Goal: Task Accomplishment & Management: Manage account settings

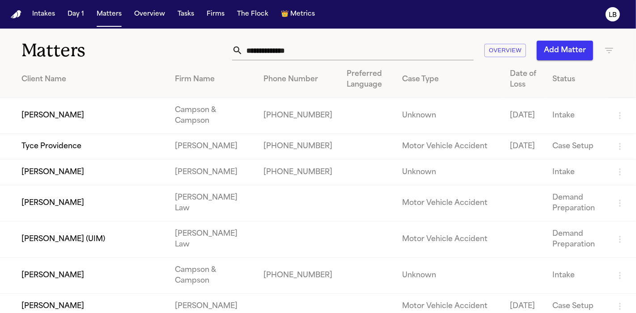
click at [286, 47] on input "text" at bounding box center [358, 51] width 231 height 20
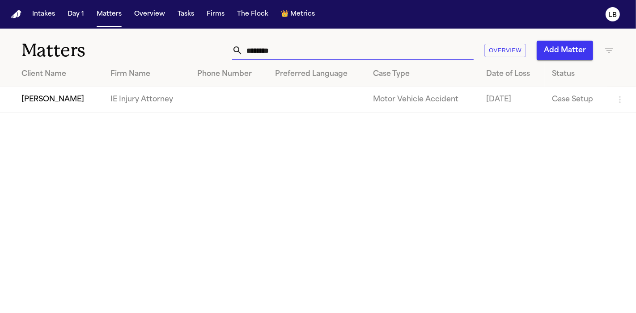
click at [286, 47] on input "********" at bounding box center [358, 51] width 231 height 20
type input "********"
click at [116, 99] on td "IE Injury Attorney" at bounding box center [146, 99] width 87 height 25
click at [71, 97] on td "[PERSON_NAME]" at bounding box center [51, 99] width 103 height 25
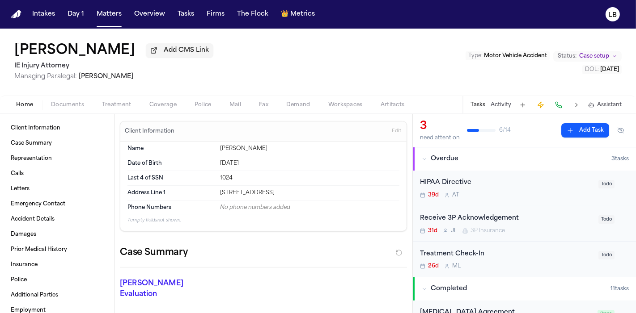
click at [63, 109] on button "Documents" at bounding box center [67, 105] width 51 height 11
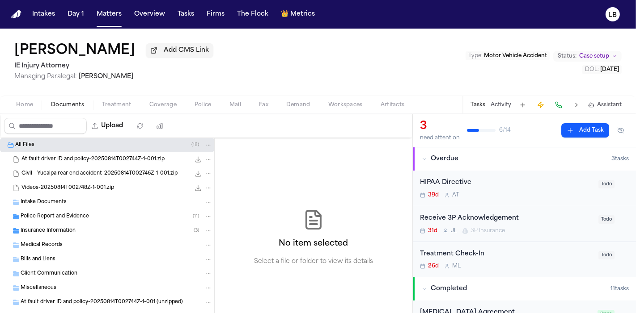
scroll to position [18, 0]
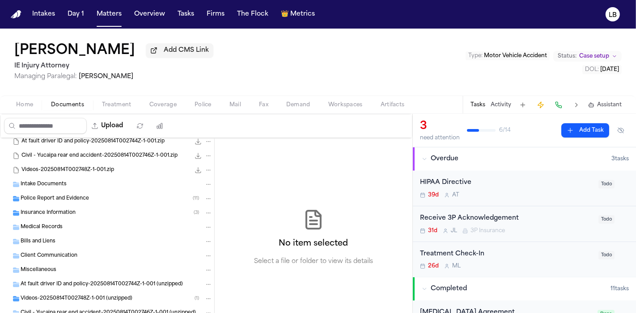
click at [66, 178] on div "Intake Documents" at bounding box center [107, 185] width 214 height 14
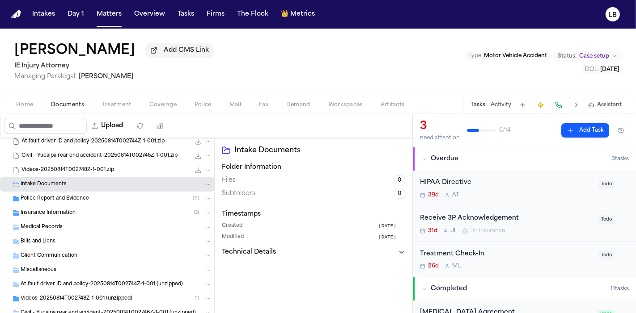
click at [66, 195] on span "Police Report and Evidence" at bounding box center [55, 199] width 68 height 8
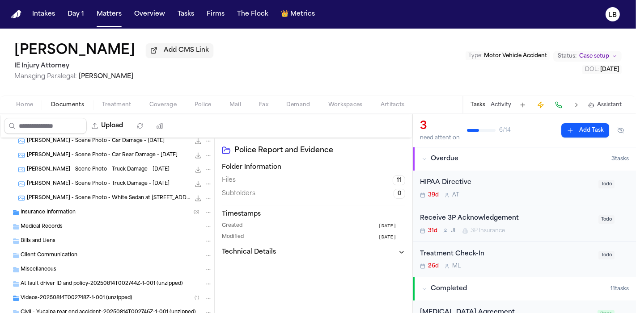
scroll to position [0, 0]
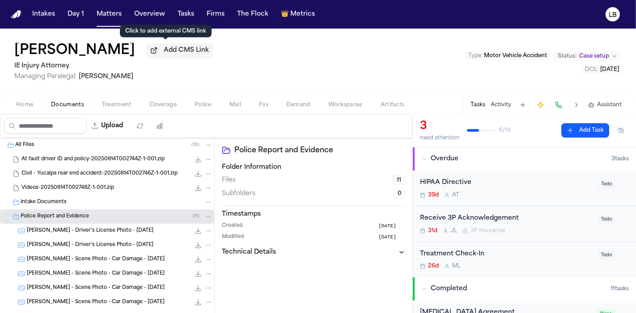
click at [174, 50] on span "Add CMS Link" at bounding box center [186, 50] width 45 height 9
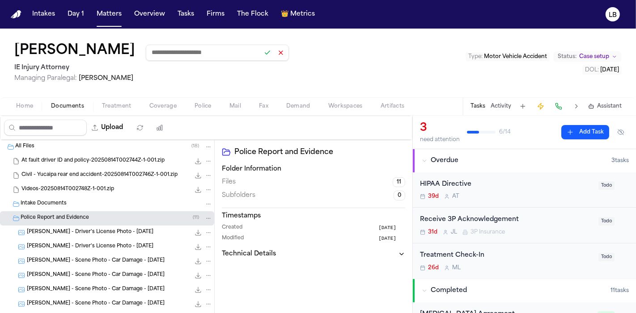
click at [308, 56] on div "[PERSON_NAME] IE Injury Attorney Managing Paralegal: [PERSON_NAME] Type : Motor…" at bounding box center [318, 63] width 636 height 69
click at [273, 56] on div at bounding box center [274, 53] width 26 height 13
click at [275, 53] on button at bounding box center [281, 53] width 13 height 13
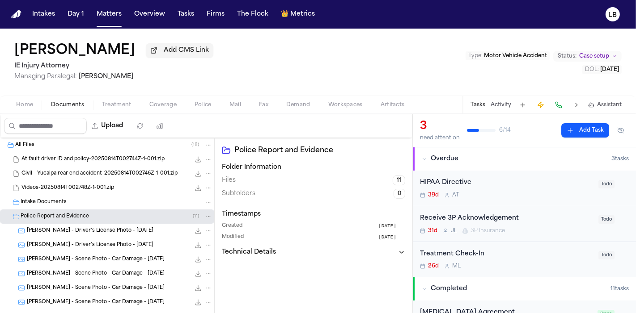
click at [94, 49] on h1 "[PERSON_NAME]" at bounding box center [74, 51] width 121 height 16
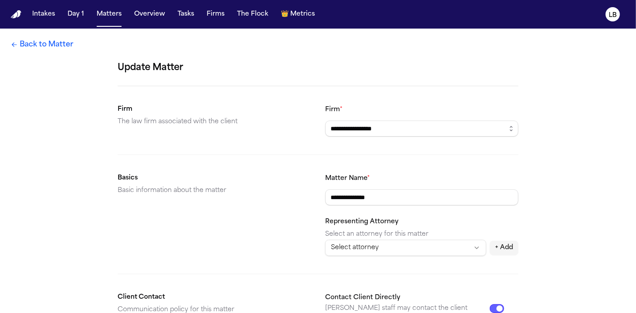
click at [13, 42] on icon at bounding box center [14, 44] width 7 height 7
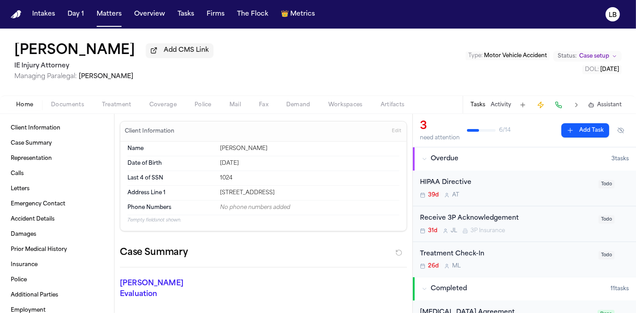
drag, startPoint x: 125, startPoint y: 51, endPoint x: 18, endPoint y: 44, distance: 107.1
click at [18, 44] on div "[PERSON_NAME] Add CMS Link" at bounding box center [113, 51] width 199 height 16
copy h1 "[PERSON_NAME]"
